Goal: Navigation & Orientation: Find specific page/section

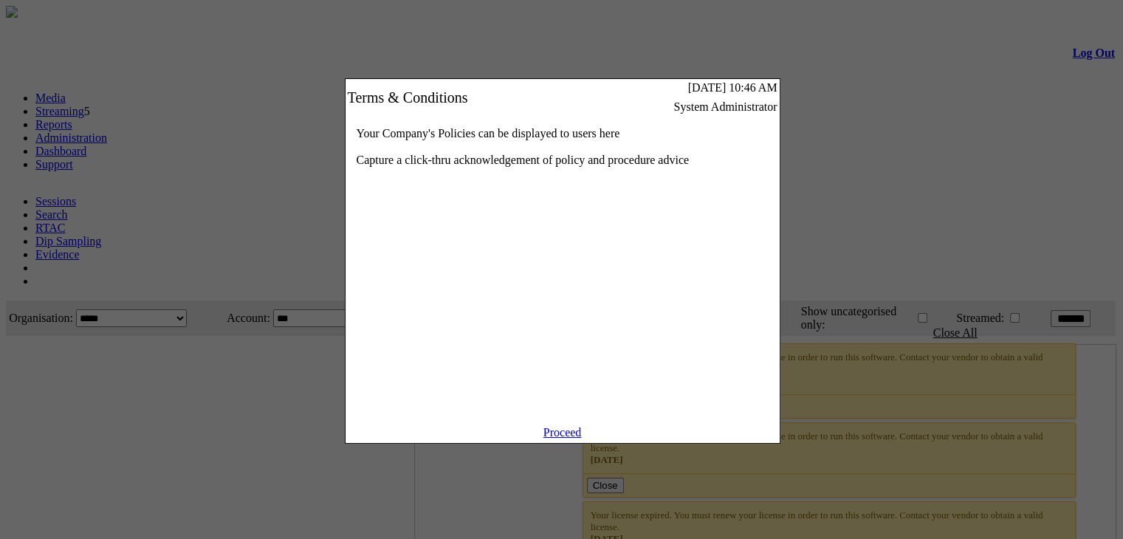
click at [571, 439] on link "Proceed" at bounding box center [562, 432] width 38 height 13
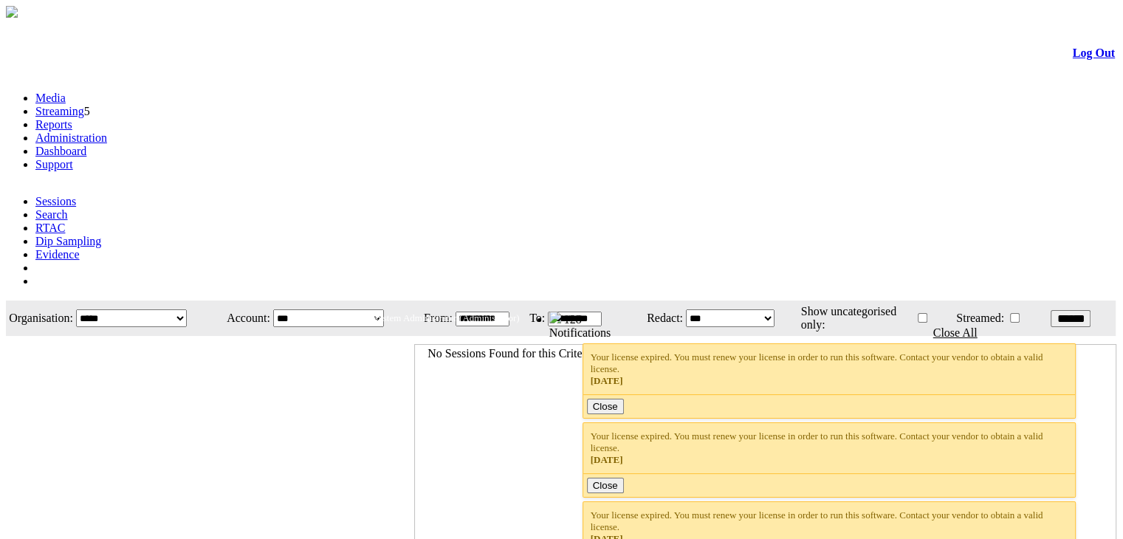
click at [84, 105] on link "Streaming" at bounding box center [59, 111] width 49 height 13
